Goal: Register for event/course

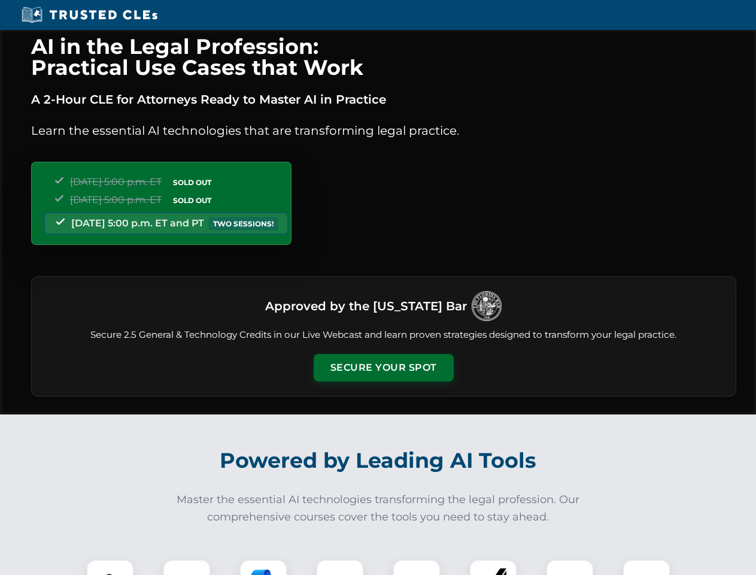
click at [383, 367] on button "Secure Your Spot" at bounding box center [384, 368] width 140 height 28
click at [110, 567] on img at bounding box center [110, 583] width 35 height 35
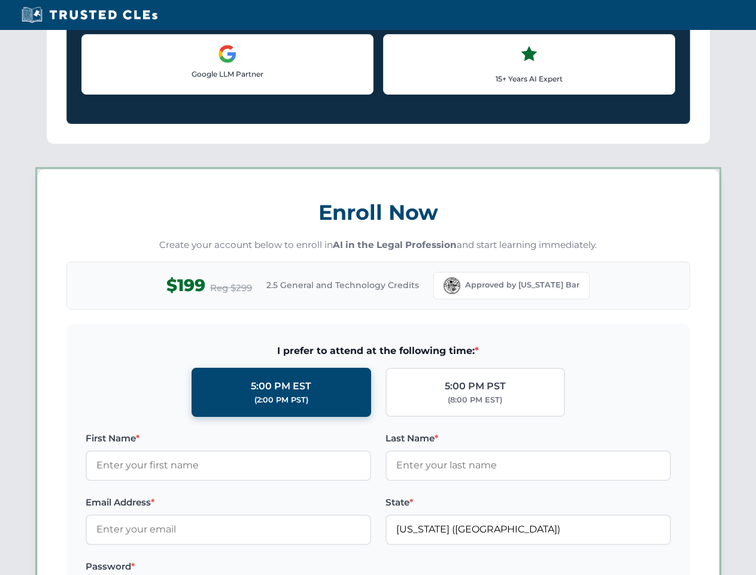
click at [263, 567] on label "Password *" at bounding box center [228, 566] width 285 height 14
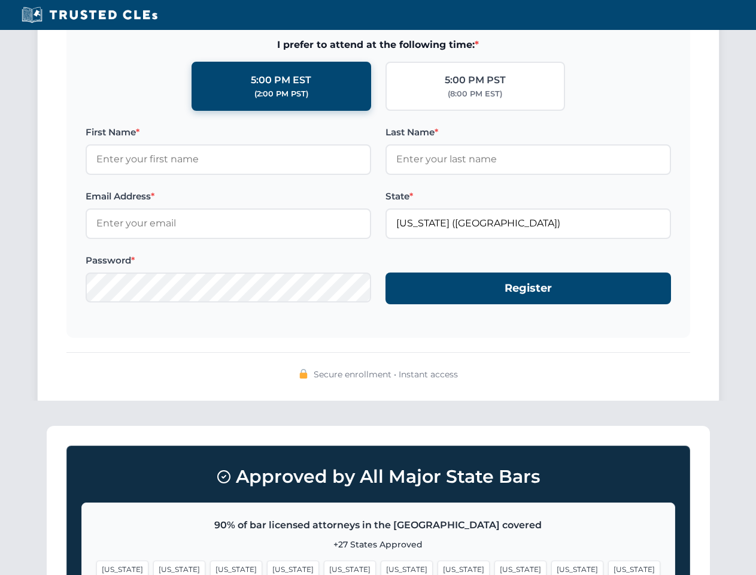
click at [551, 567] on span "[US_STATE]" at bounding box center [577, 568] width 52 height 17
